Goal: Information Seeking & Learning: Learn about a topic

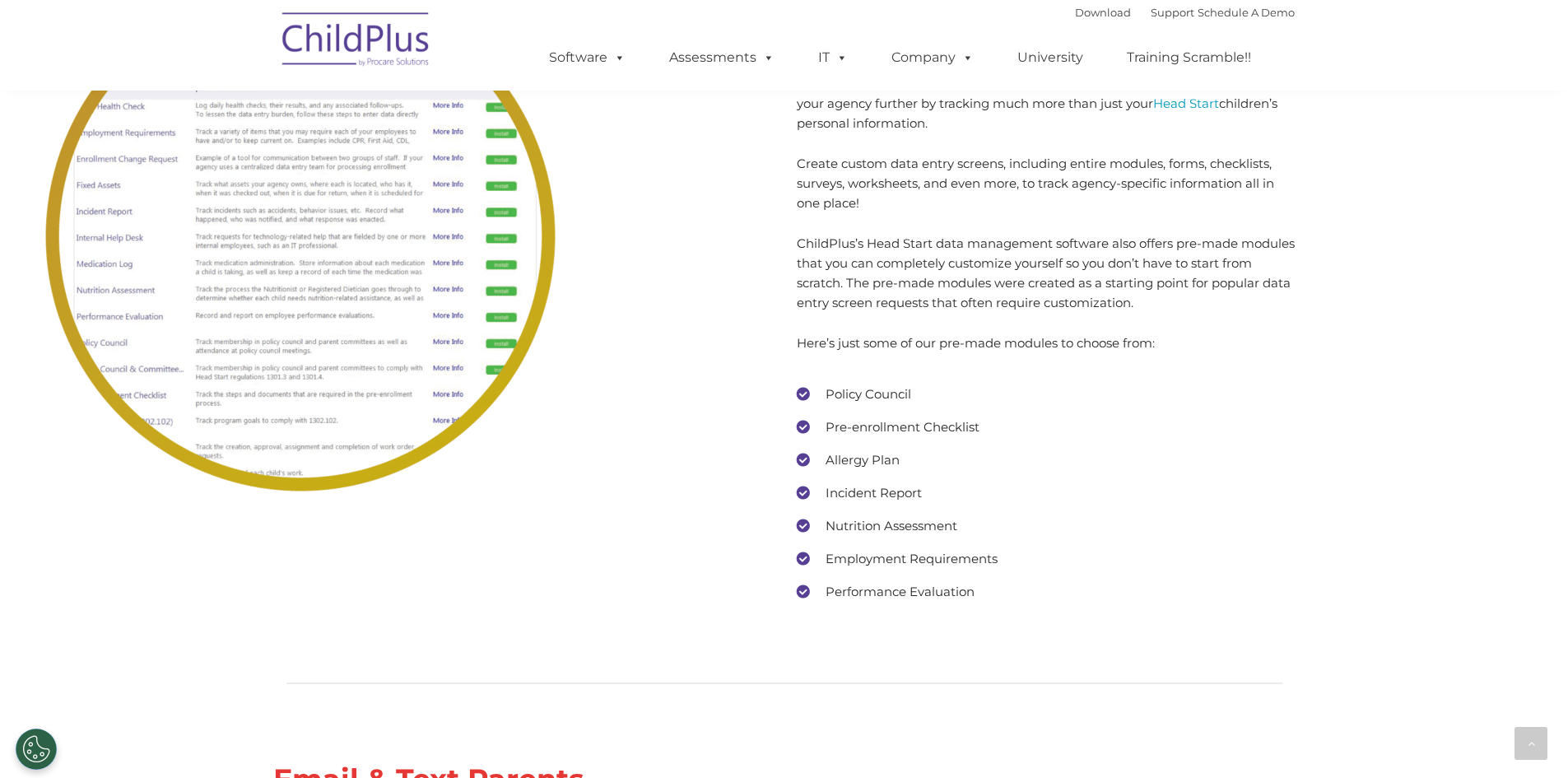
scroll to position [6875, 0]
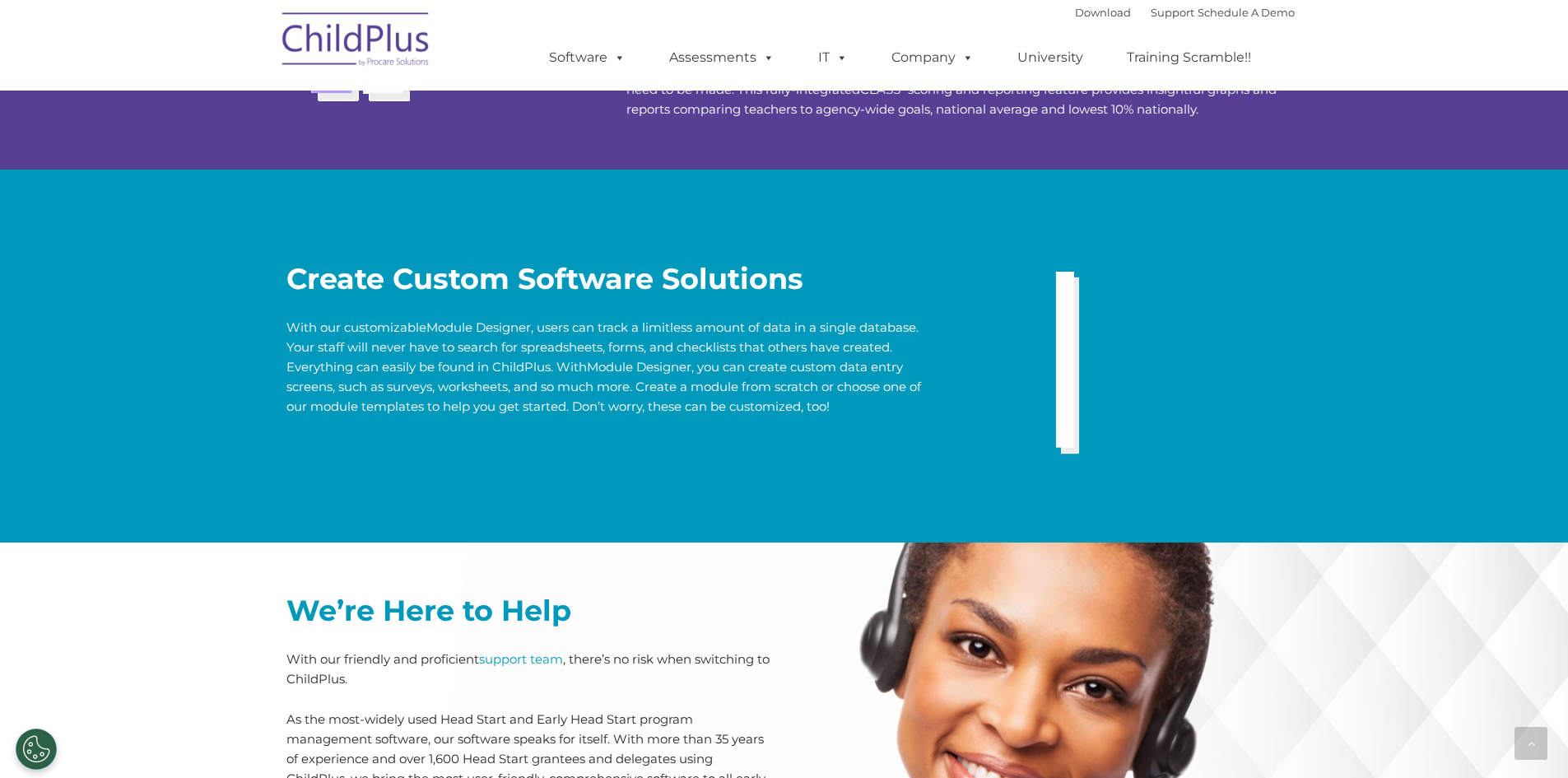
scroll to position [3200, 0]
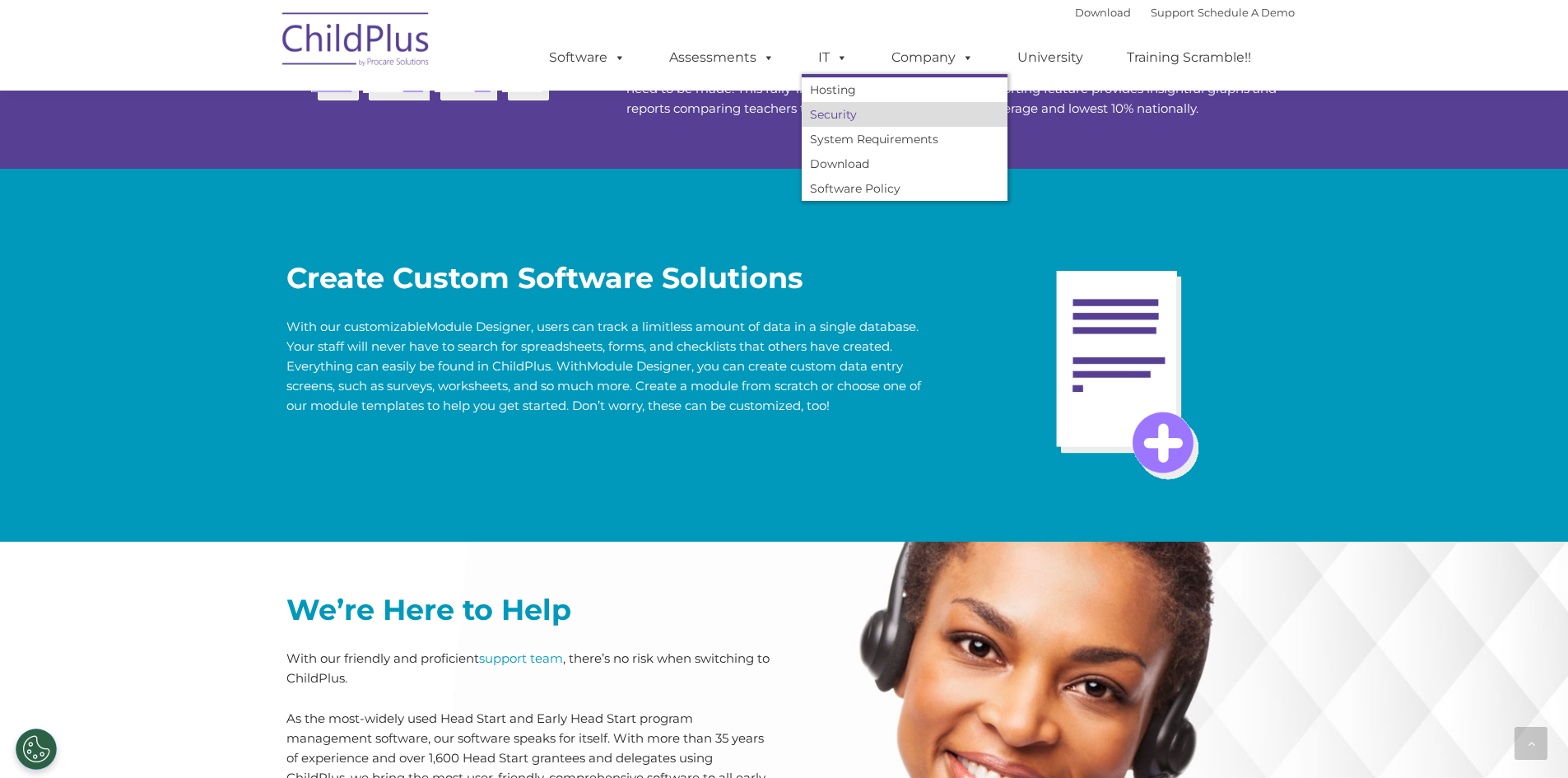
click at [825, 105] on link "Security" at bounding box center [904, 114] width 206 height 24
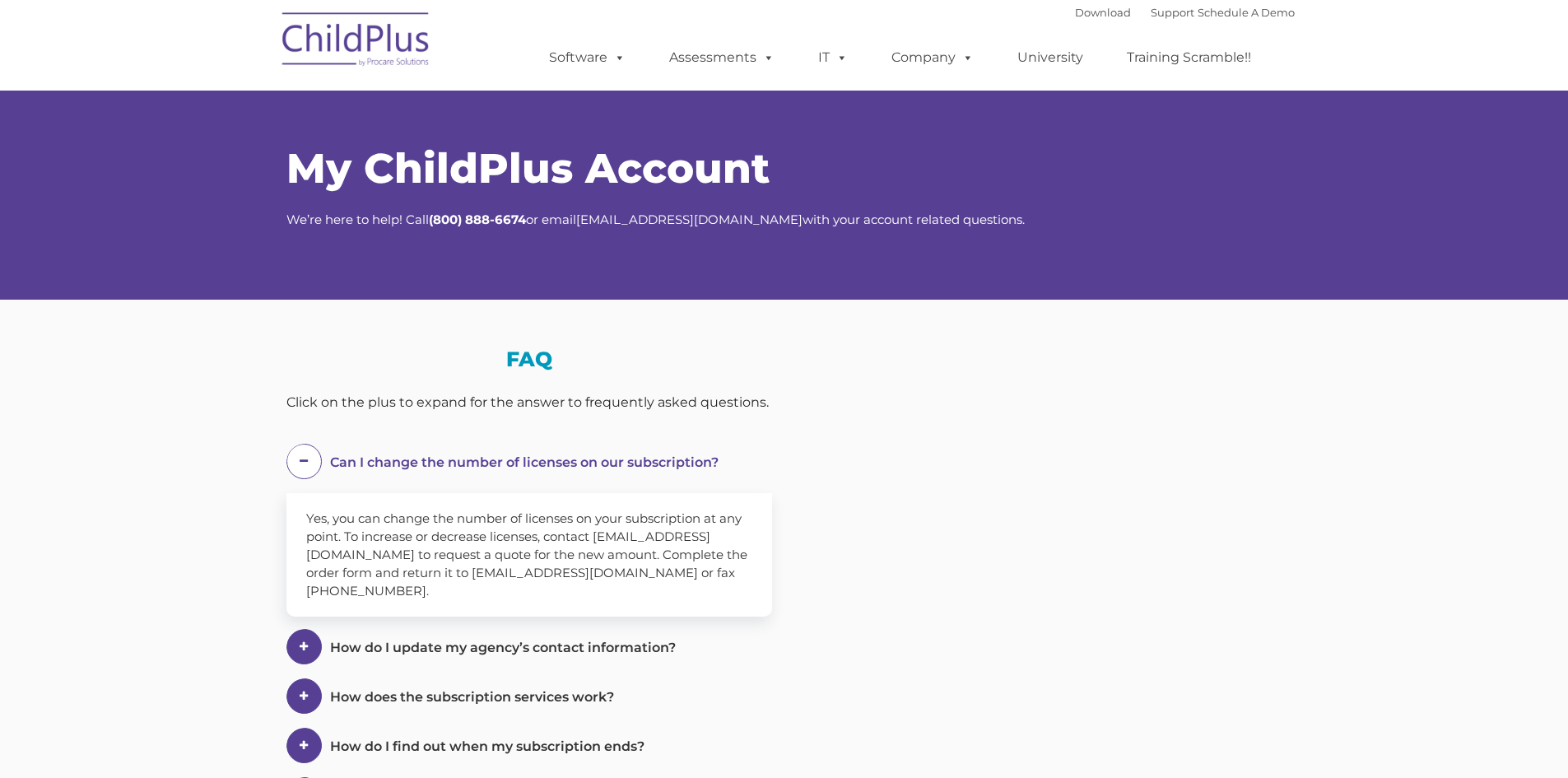
select select "MEDIUM"
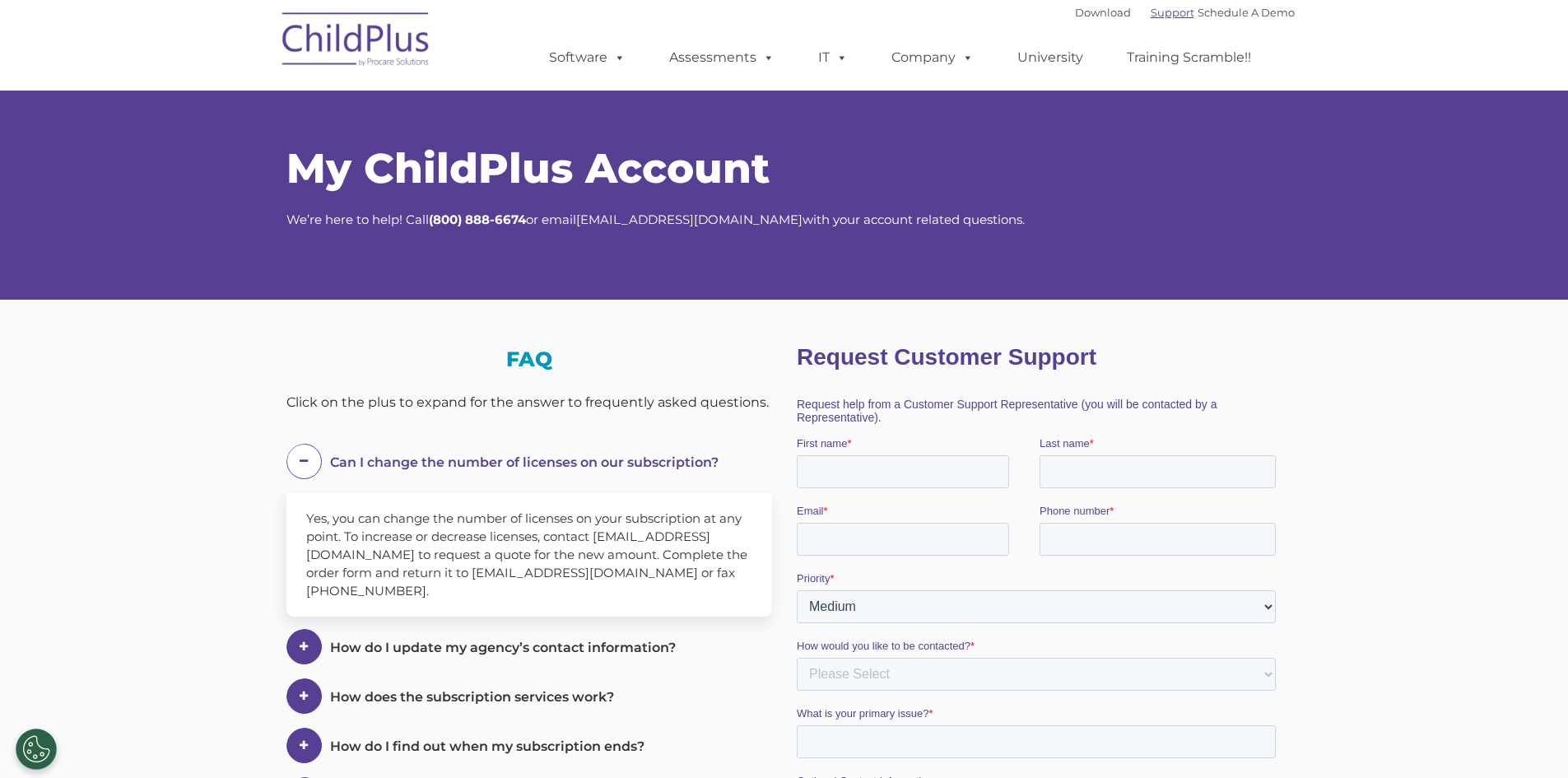
click at [1163, 8] on link "Support" at bounding box center [1173, 12] width 43 height 13
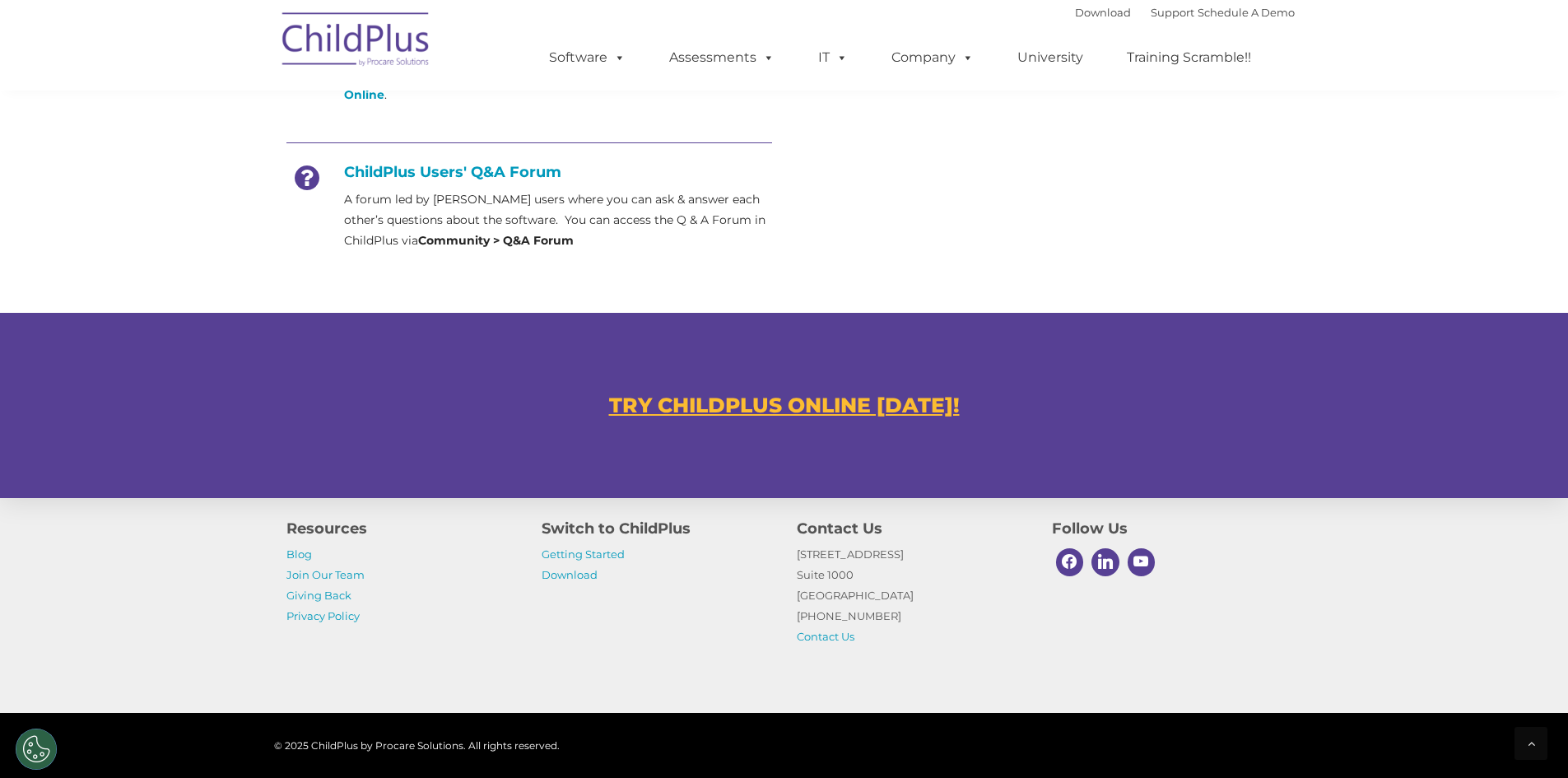
scroll to position [761, 0]
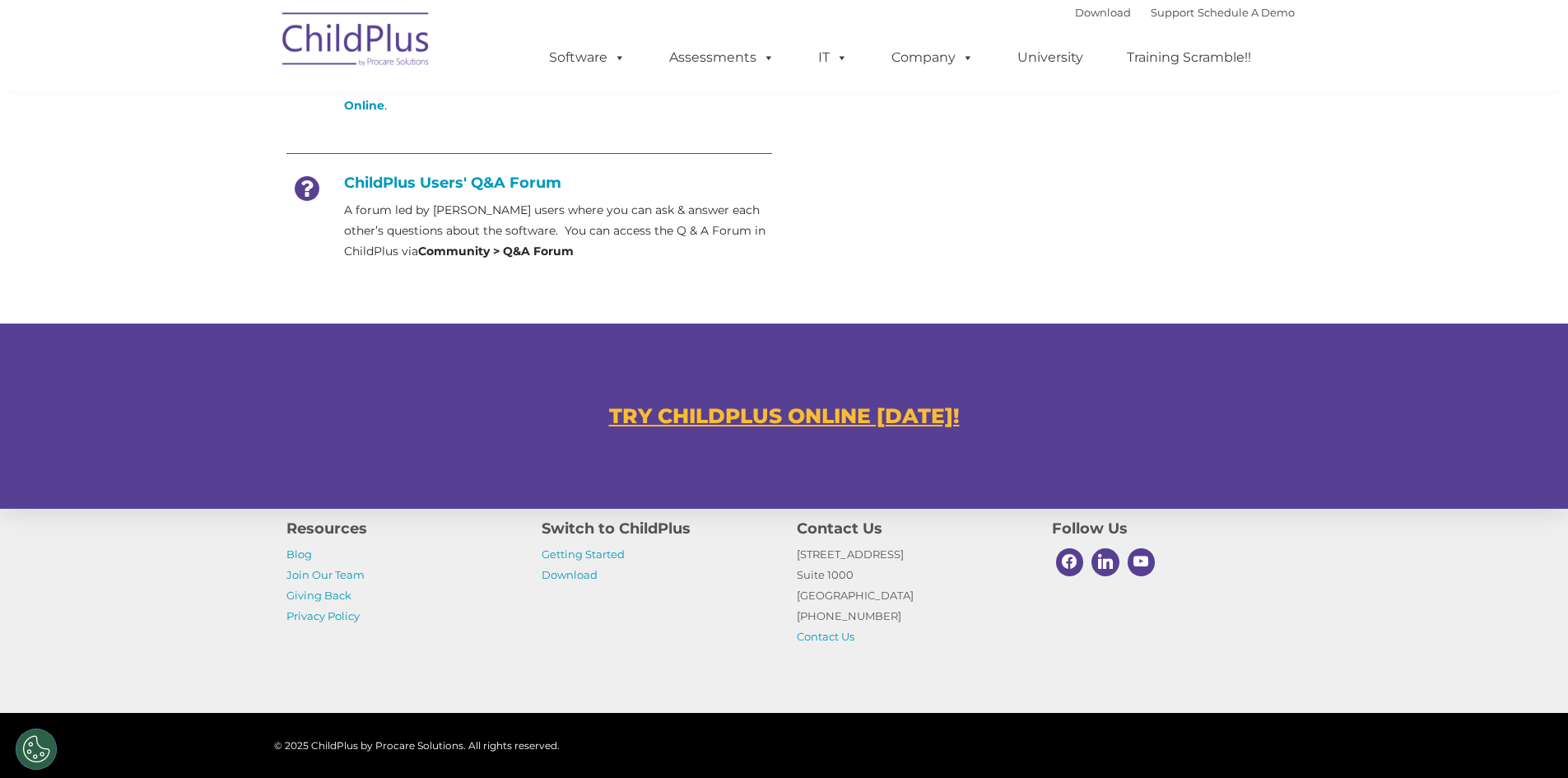
click at [422, 189] on h4 "ChildPlus Users' Q&A Forum" at bounding box center [529, 182] width 486 height 18
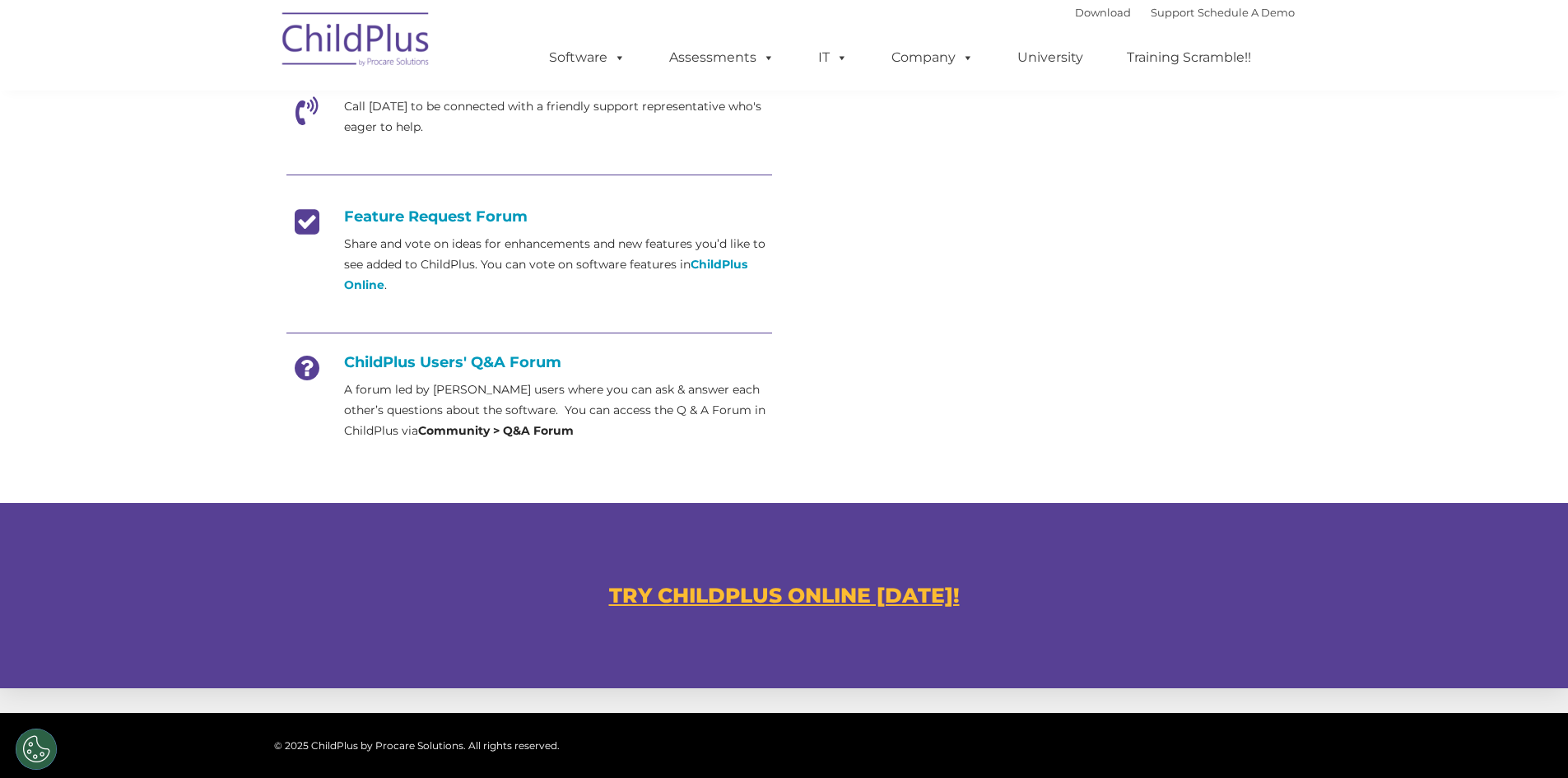
scroll to position [579, 0]
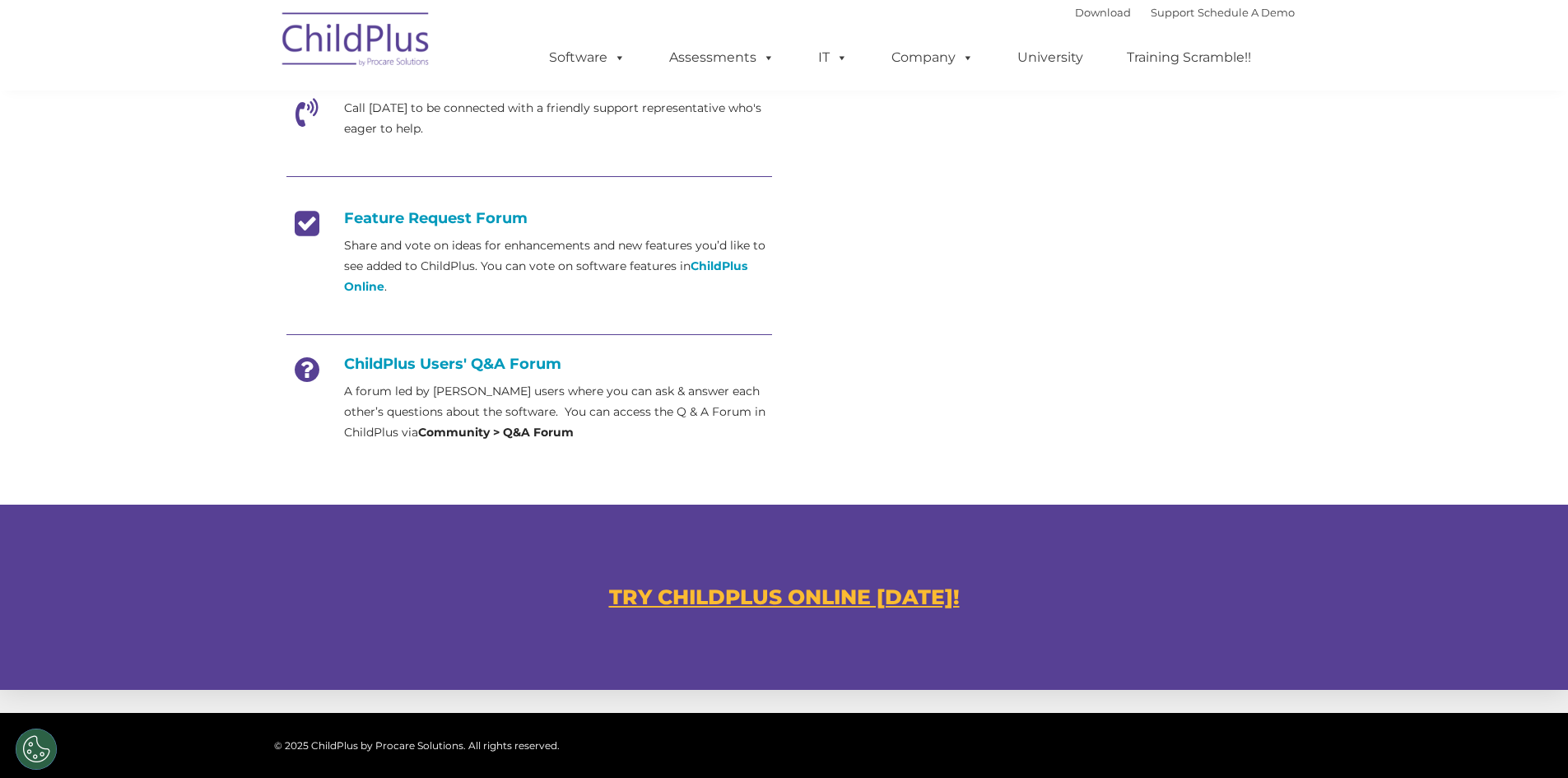
click at [503, 421] on p "A forum led by ChildPlus users where you can ask & answer each other’s question…" at bounding box center [558, 411] width 428 height 62
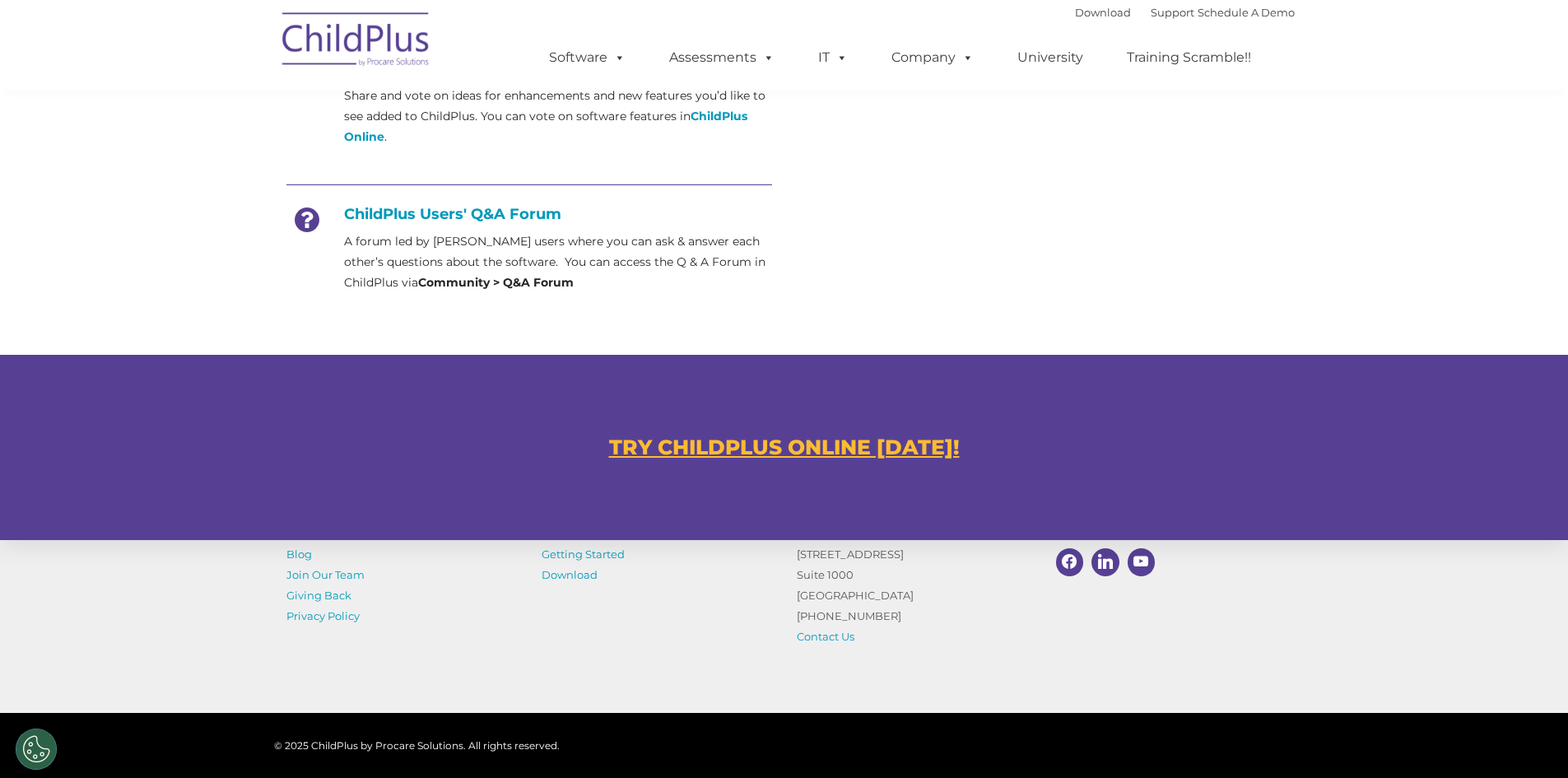
scroll to position [843, 0]
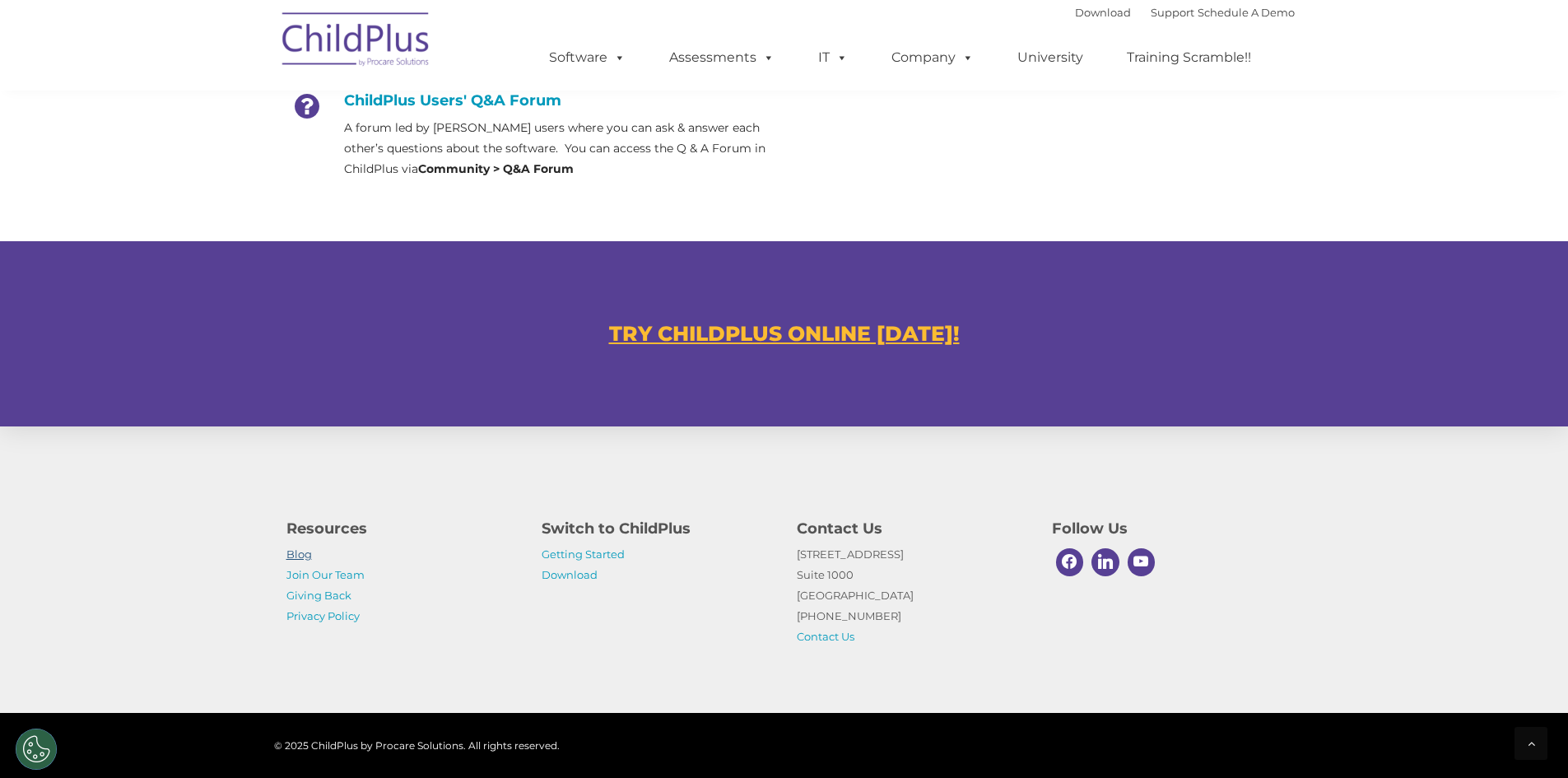
click at [303, 555] on link "Blog" at bounding box center [298, 553] width 25 height 13
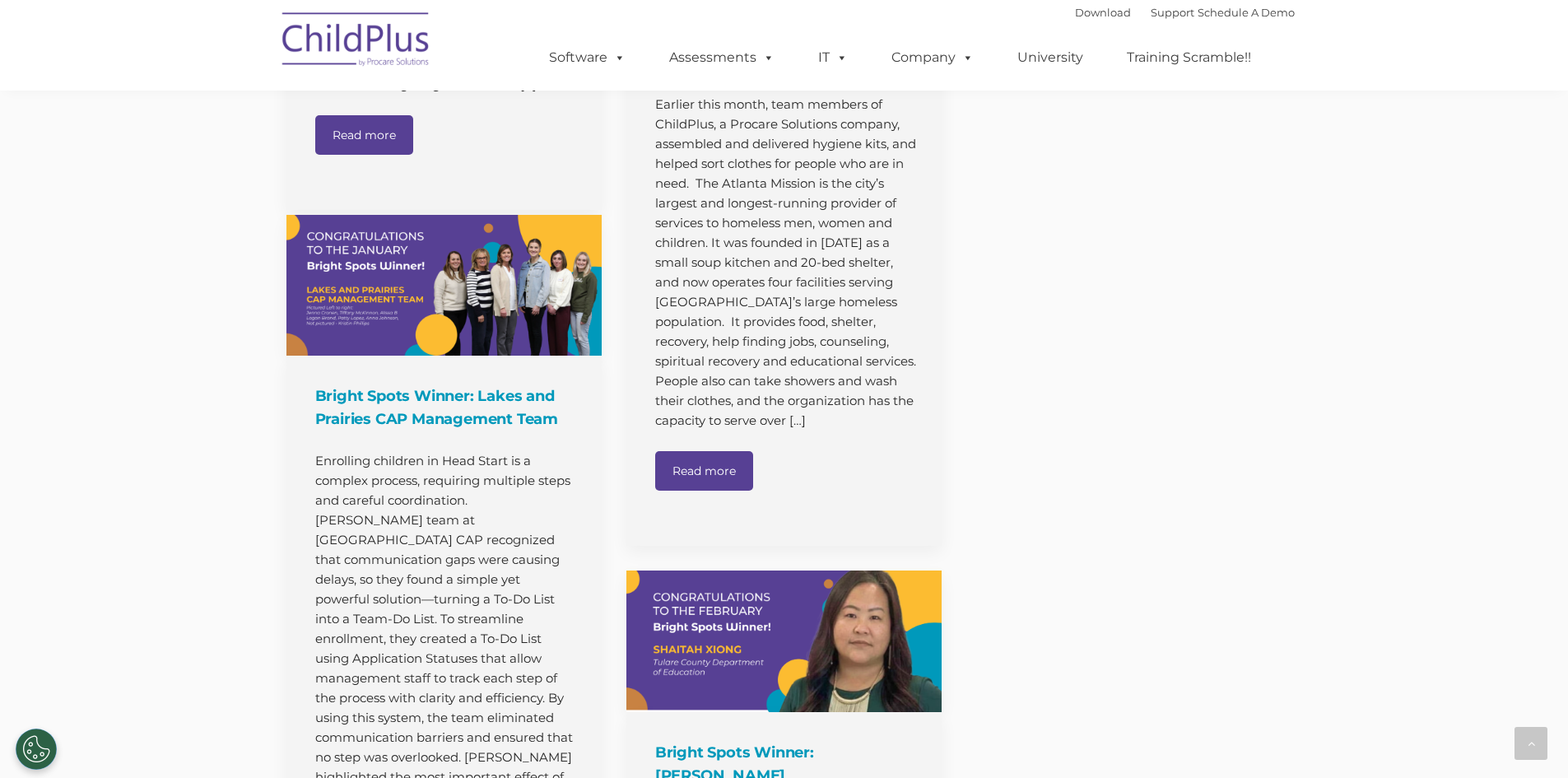
scroll to position [2787, 0]
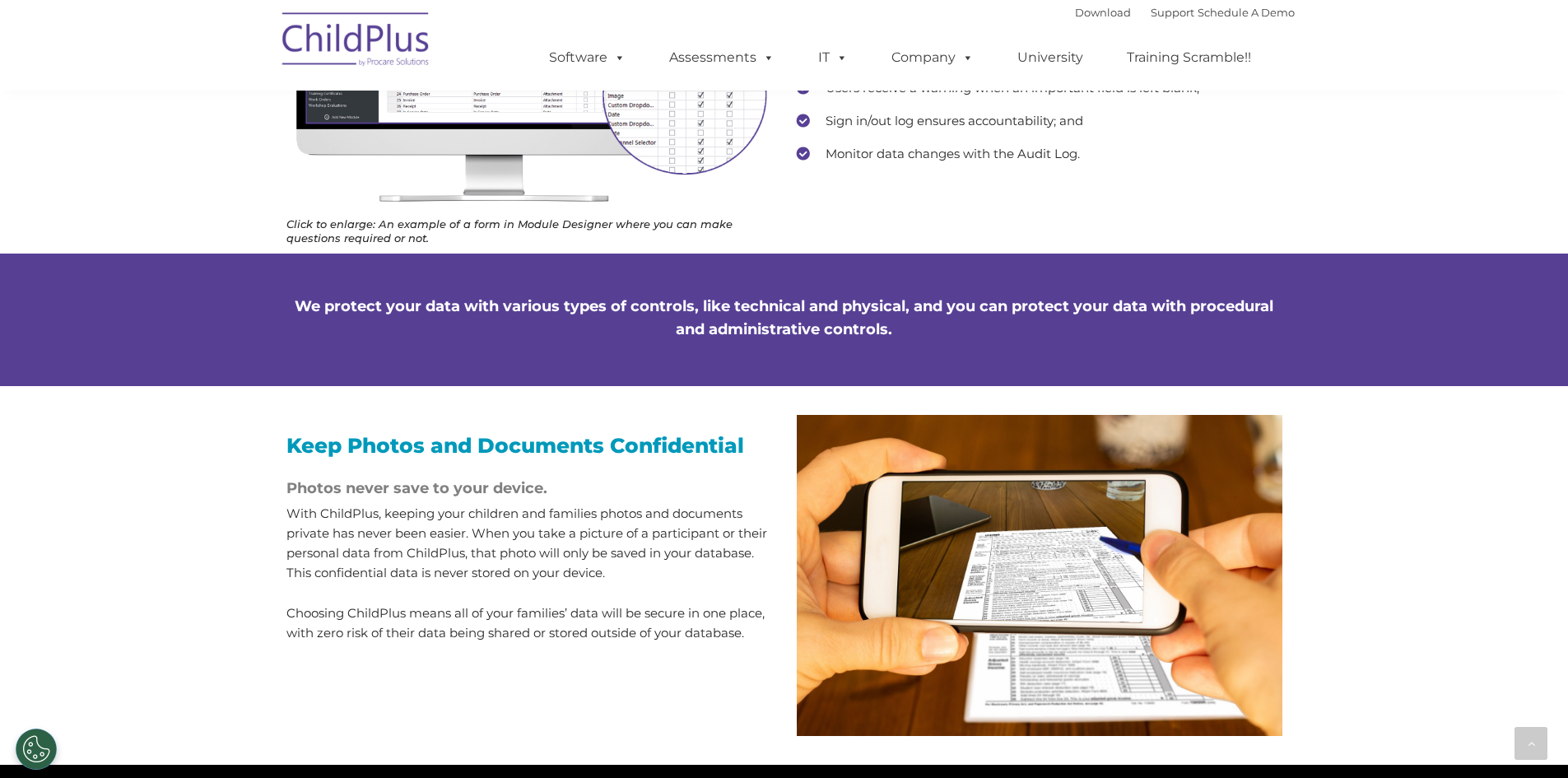
scroll to position [1092, 0]
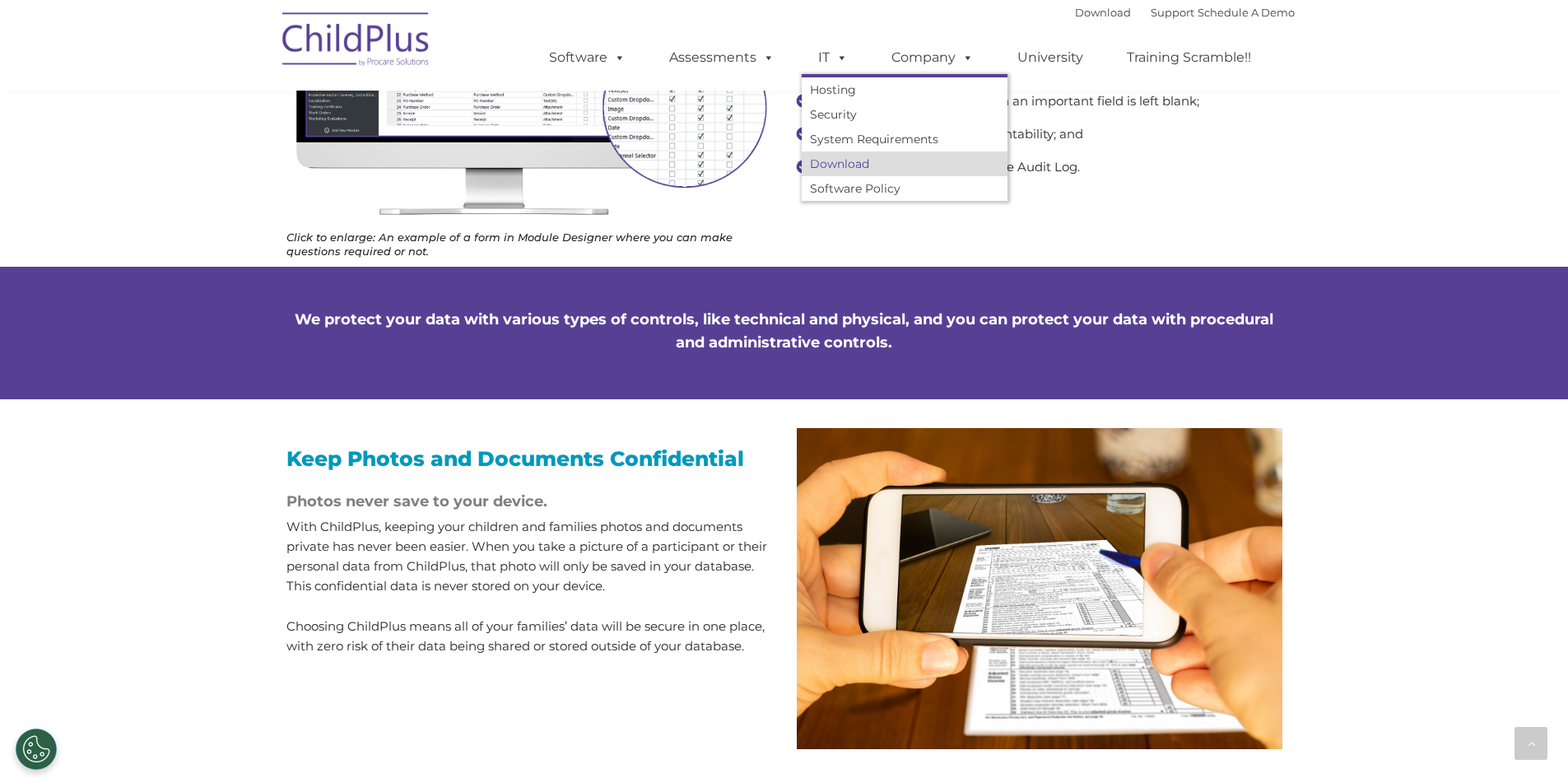
click at [885, 164] on link "Download" at bounding box center [904, 164] width 206 height 24
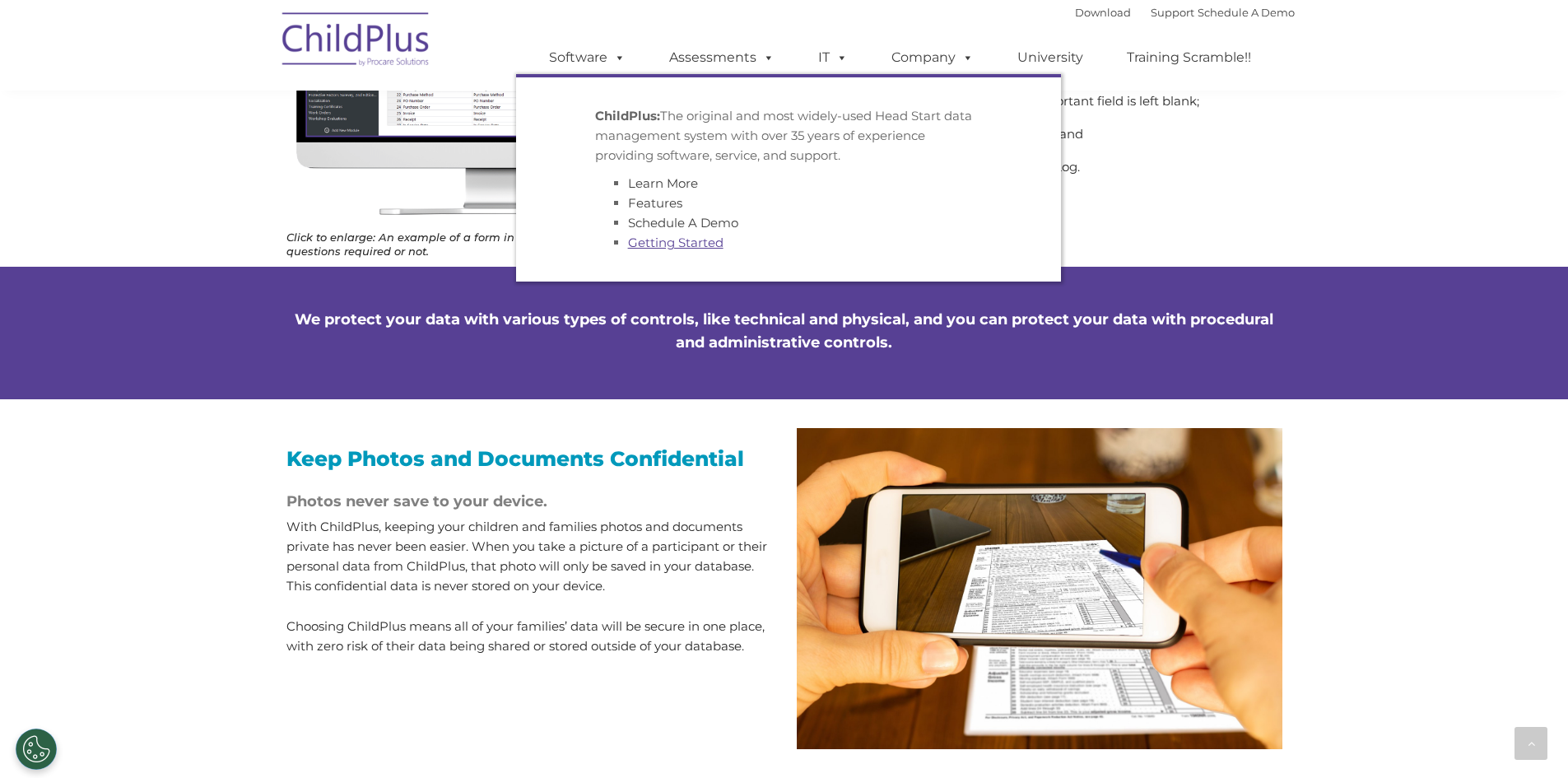
click at [678, 236] on link "Getting Started" at bounding box center [676, 242] width 95 height 16
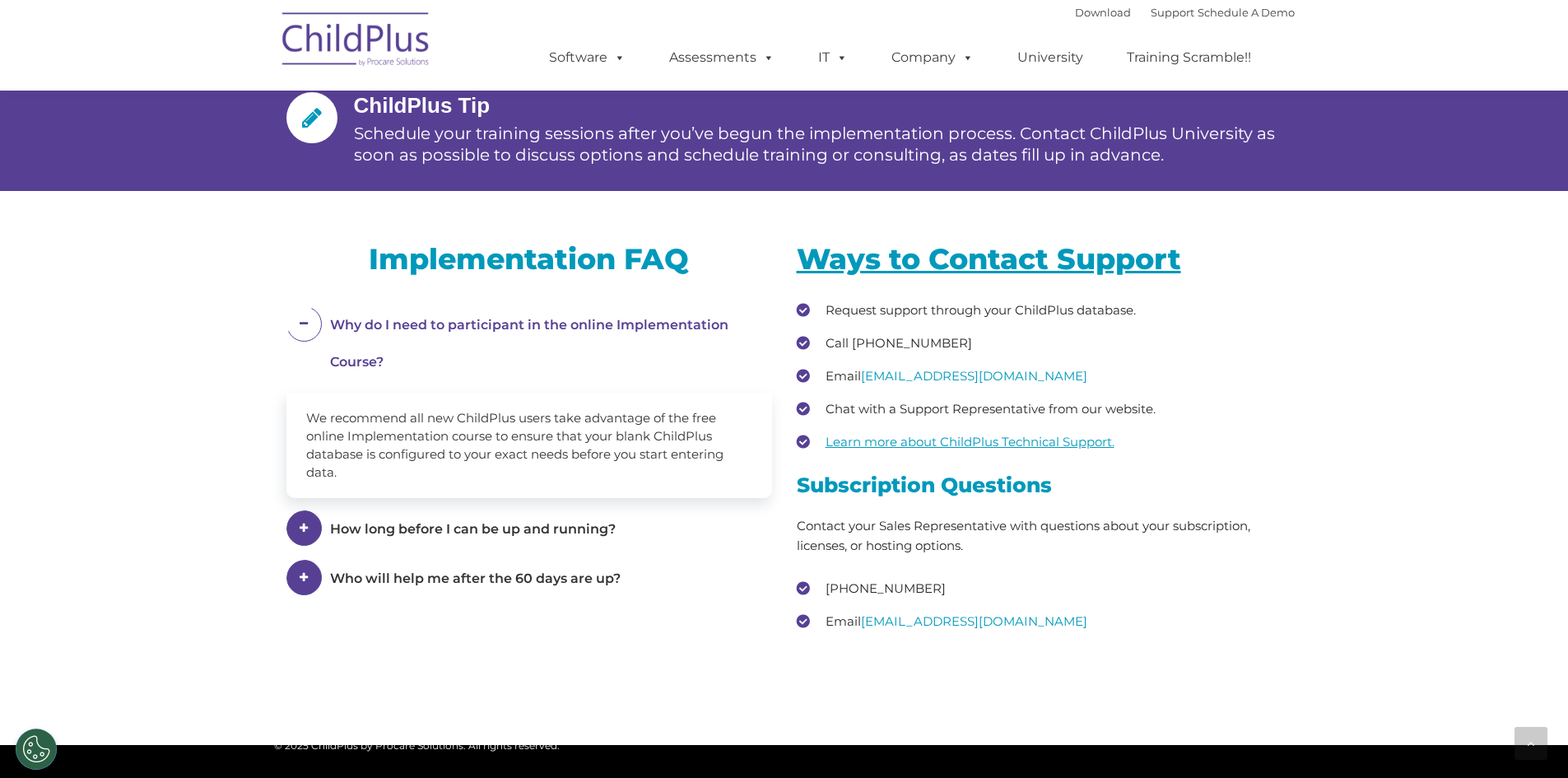
scroll to position [2180, 0]
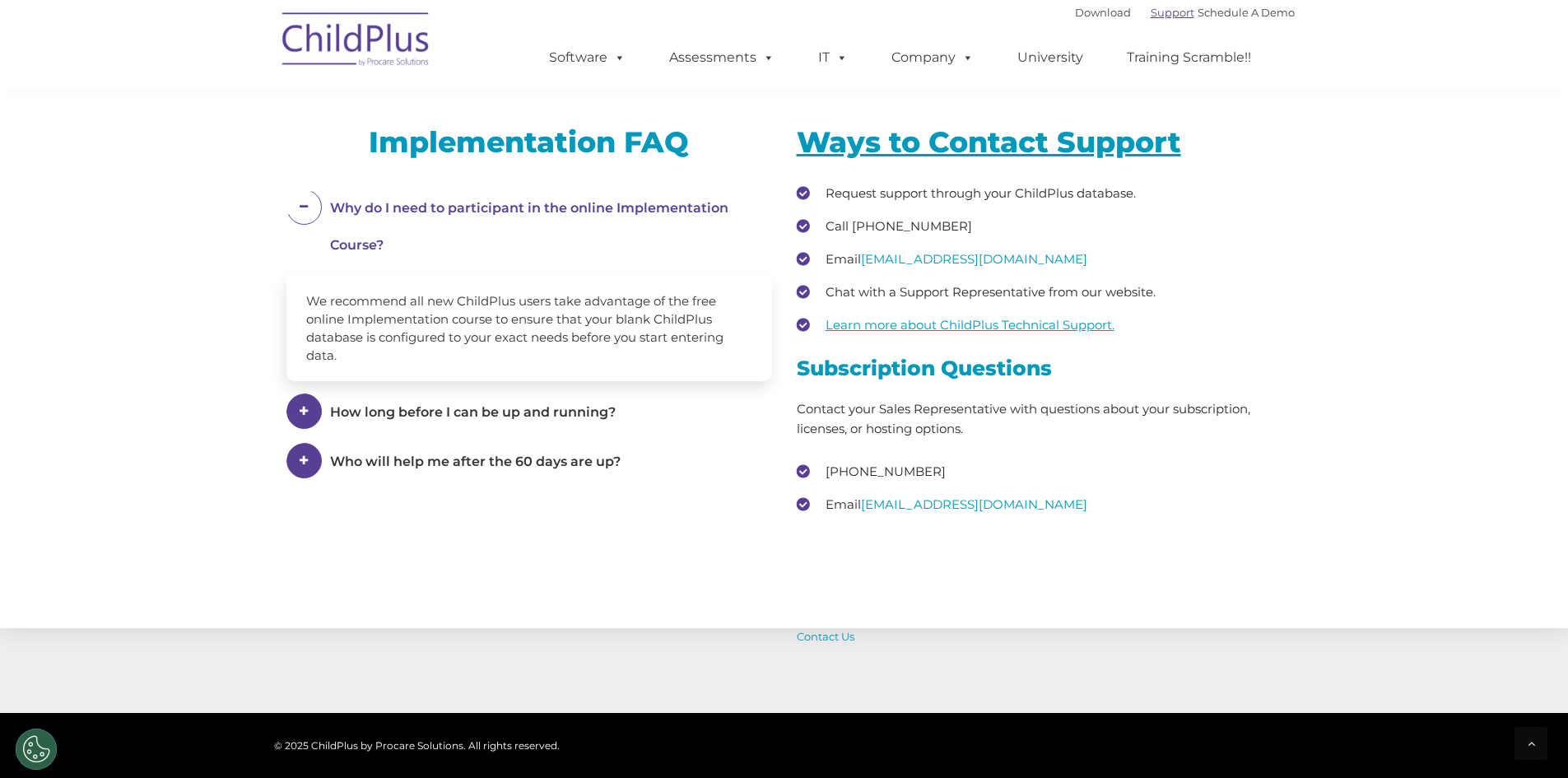
click at [1151, 15] on link "Support" at bounding box center [1173, 12] width 43 height 13
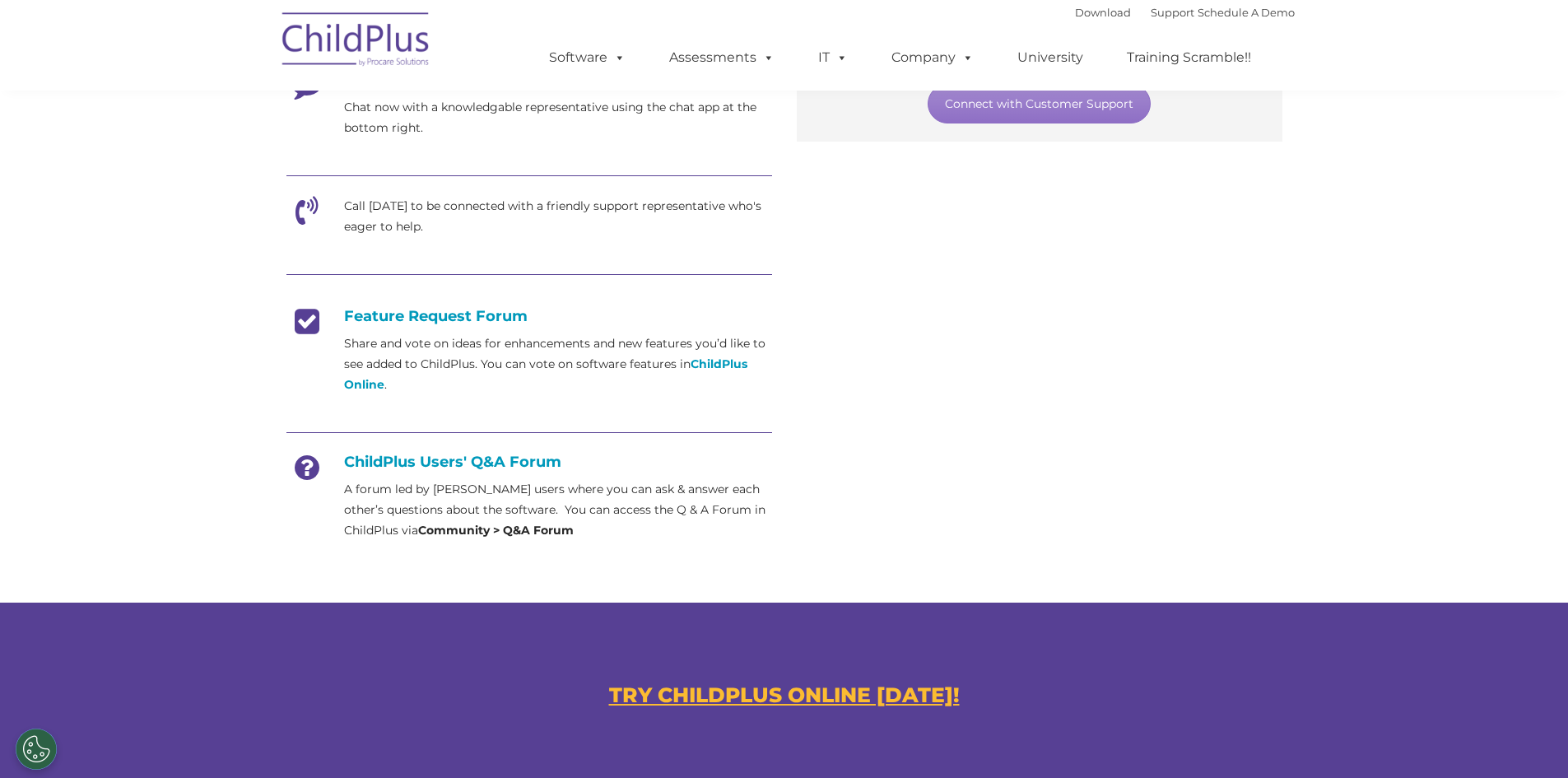
scroll to position [487, 0]
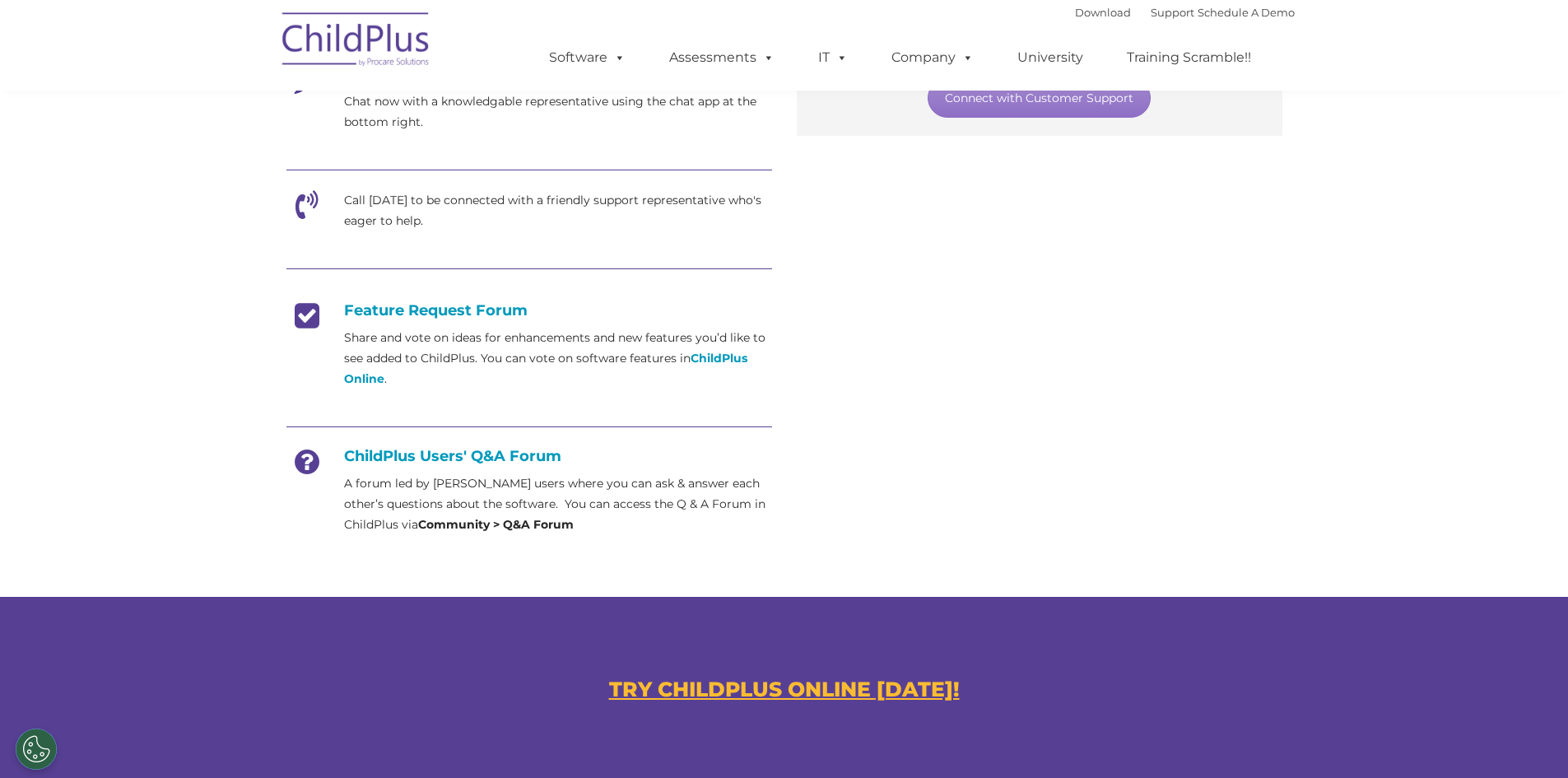
click at [493, 520] on strong "Community > Q&A Forum" at bounding box center [495, 524] width 155 height 15
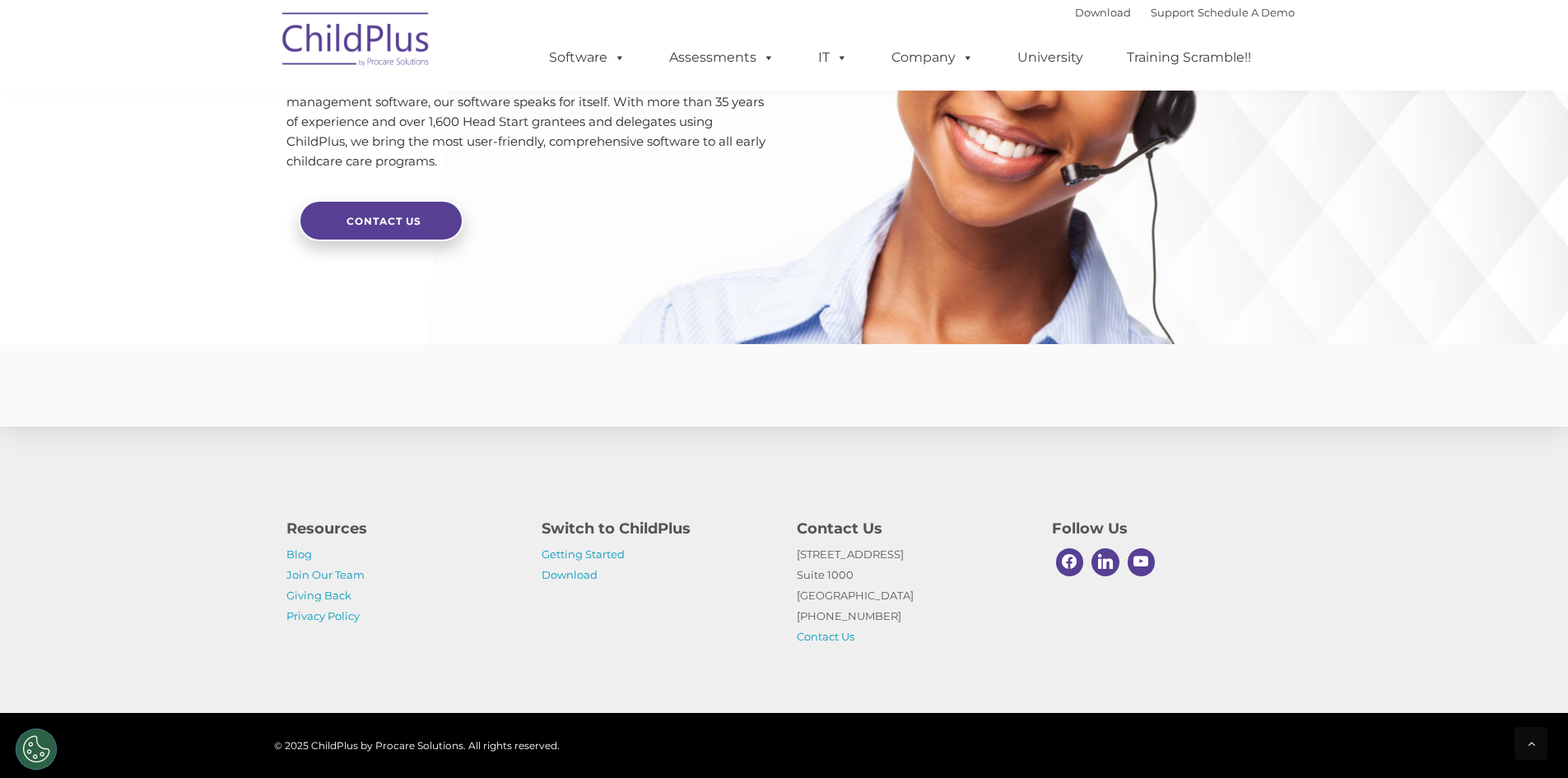
scroll to position [3857, 0]
